Goal: Transaction & Acquisition: Purchase product/service

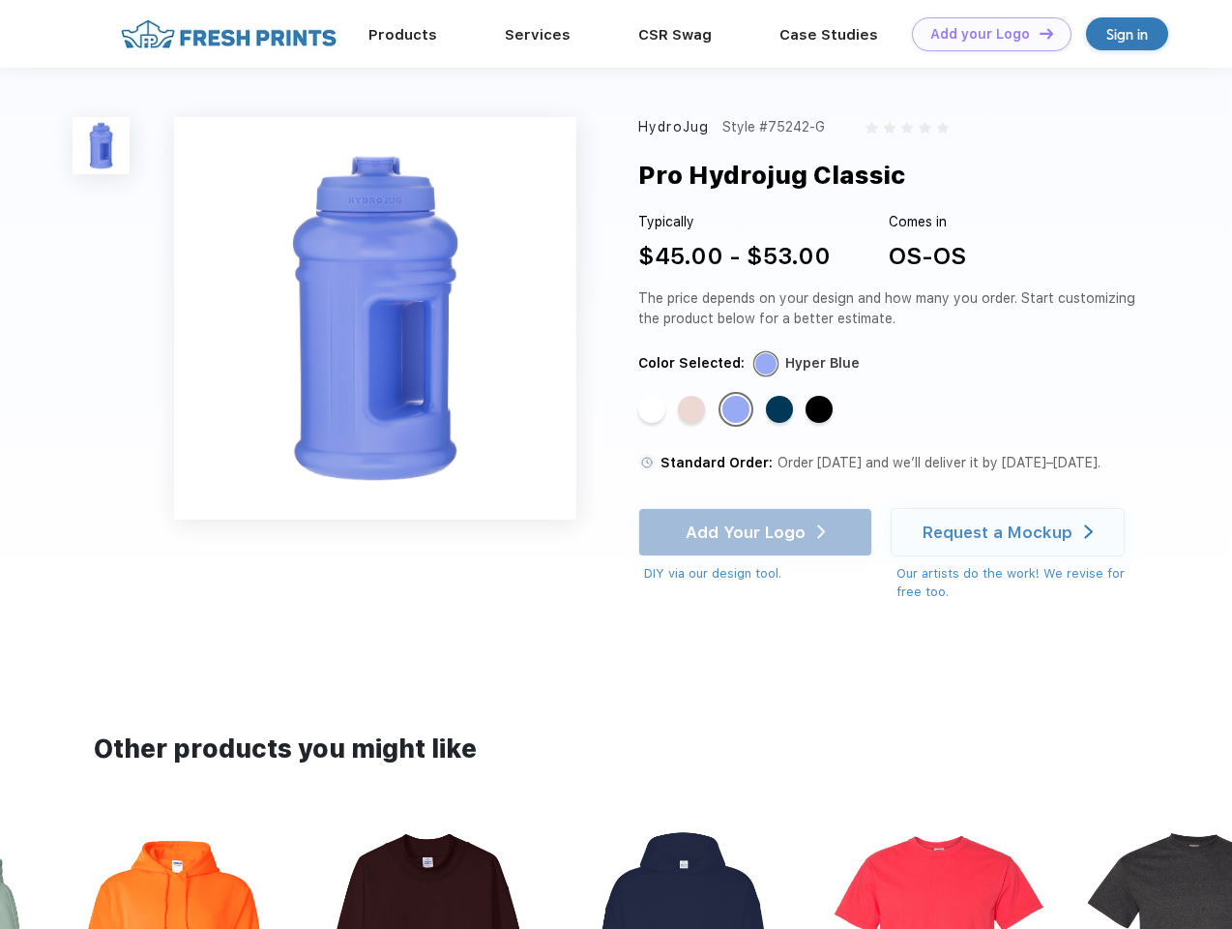
click at [985, 34] on link "Add your Logo Design Tool" at bounding box center [992, 34] width 160 height 34
click at [0, 0] on div "Design Tool" at bounding box center [0, 0] width 0 height 0
click at [1038, 33] on link "Add your Logo Design Tool" at bounding box center [992, 34] width 160 height 34
click at [102, 145] on img at bounding box center [101, 145] width 57 height 57
click at [654, 410] on div "Standard Color" at bounding box center [651, 409] width 27 height 27
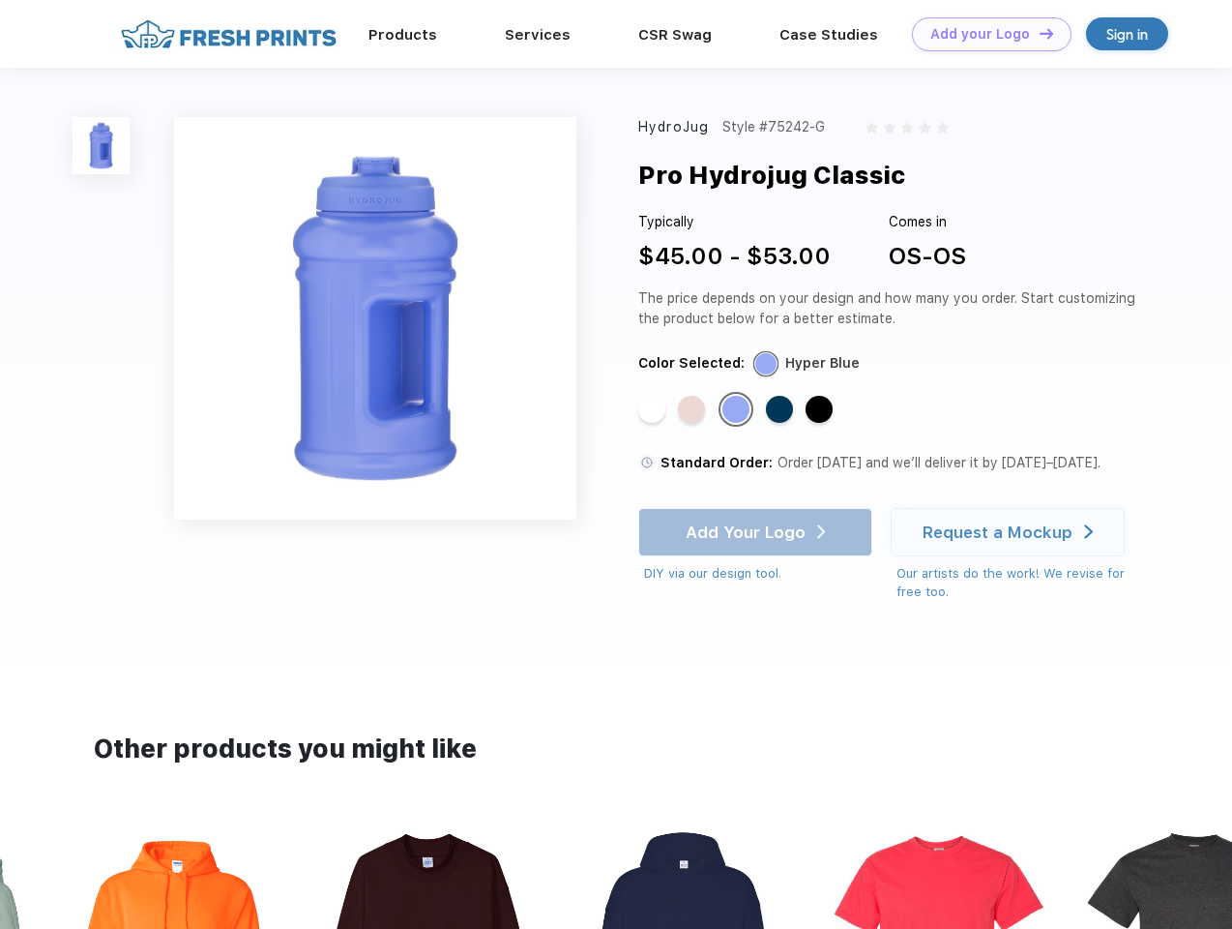
click at [693, 410] on div "Standard Color" at bounding box center [691, 409] width 27 height 27
click at [738, 410] on div "Standard Color" at bounding box center [736, 409] width 27 height 27
click at [782, 410] on div "Standard Color" at bounding box center [779, 409] width 27 height 27
click at [821, 410] on div "Standard Color" at bounding box center [819, 409] width 27 height 27
click at [757, 532] on div "Add Your Logo DIY via our design tool. Ah shoot! This product isn't up in our d…" at bounding box center [755, 545] width 234 height 75
